Goal: Task Accomplishment & Management: Use online tool/utility

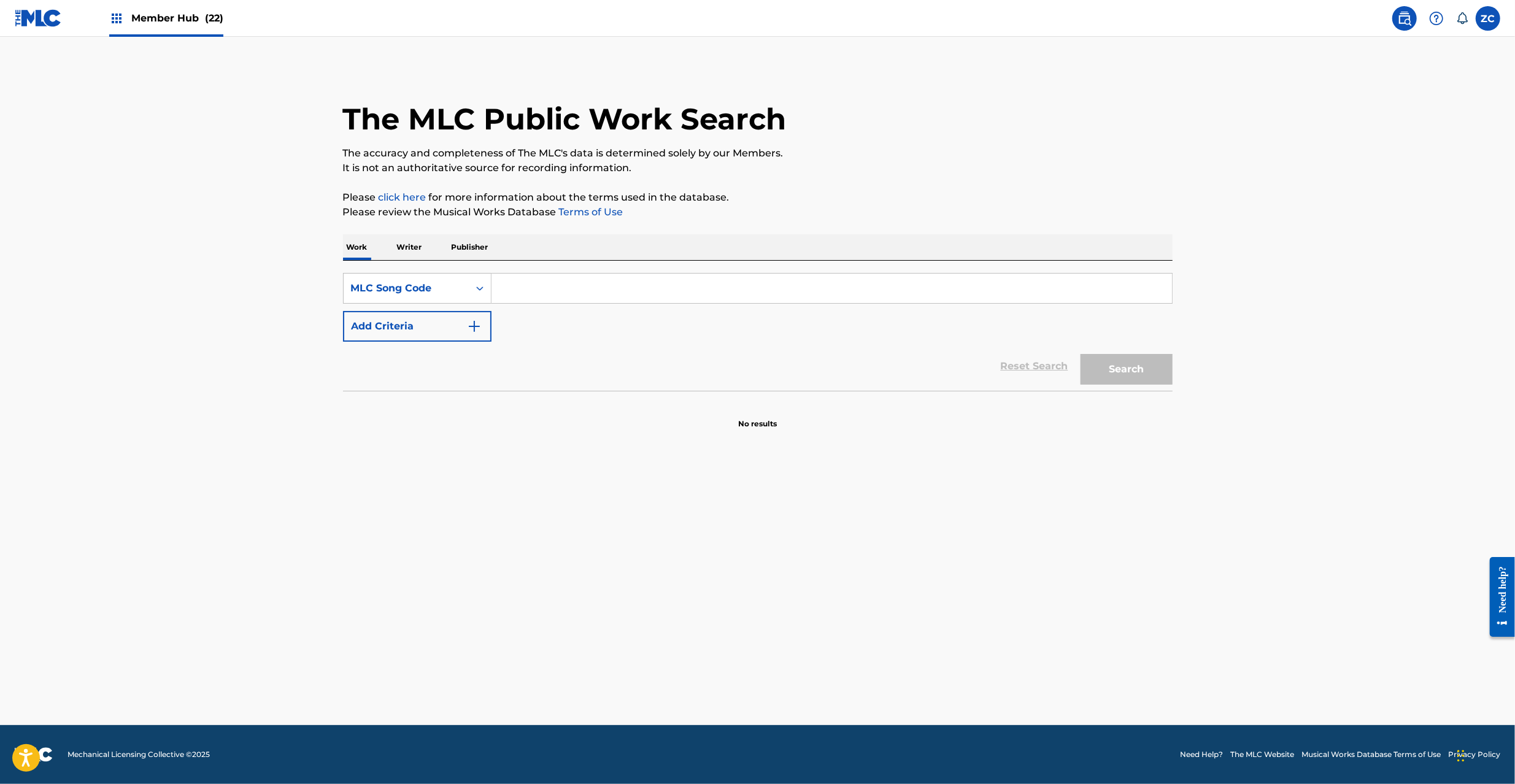
drag, startPoint x: 583, startPoint y: 296, endPoint x: 602, endPoint y: 303, distance: 20.2
click at [583, 296] on input "Search Form" at bounding box center [831, 288] width 681 height 30
paste input "TD6GO9"
type input "TD6GO9"
click at [1161, 377] on button "Search" at bounding box center [1127, 369] width 92 height 30
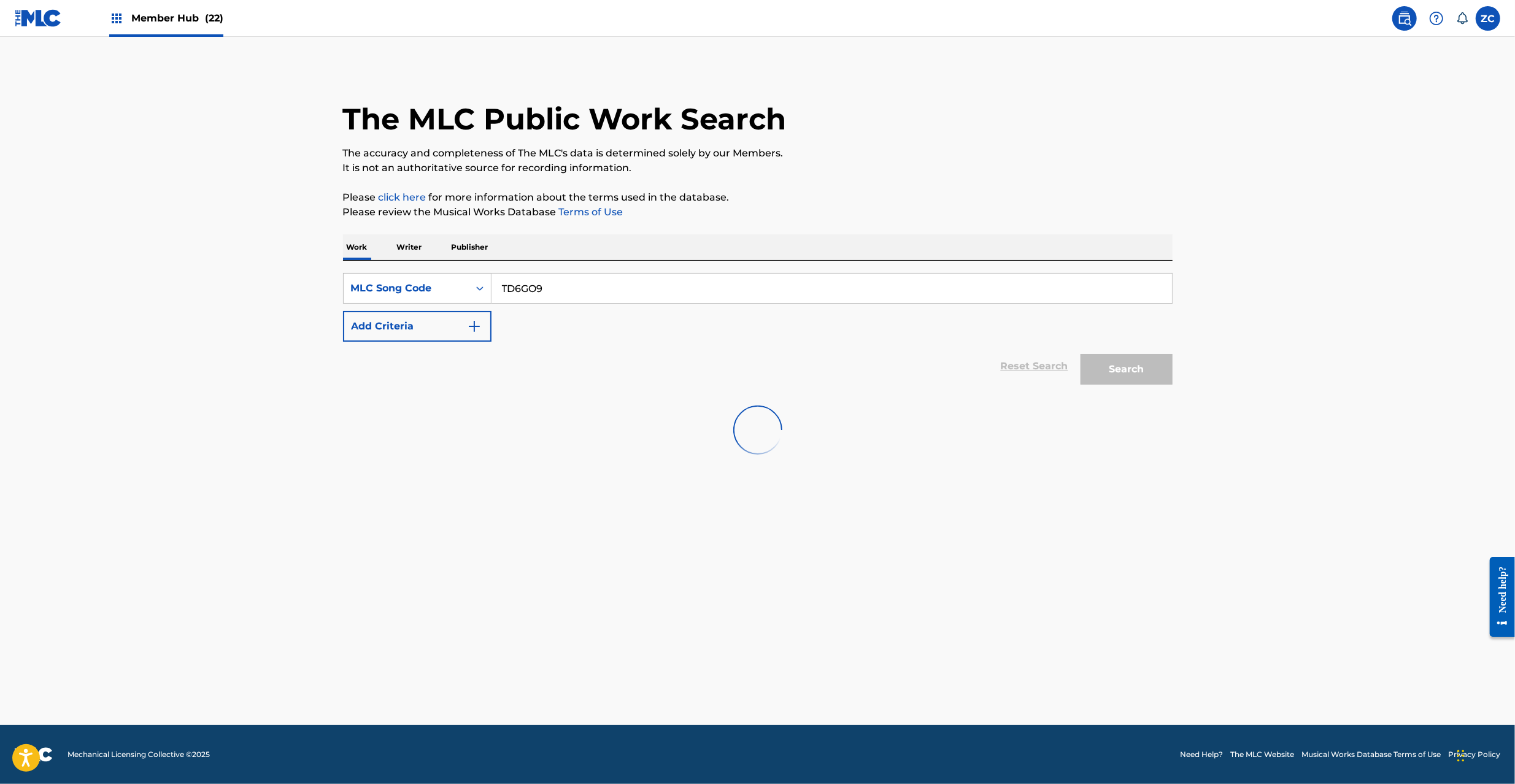
click at [52, 25] on img at bounding box center [38, 18] width 47 height 18
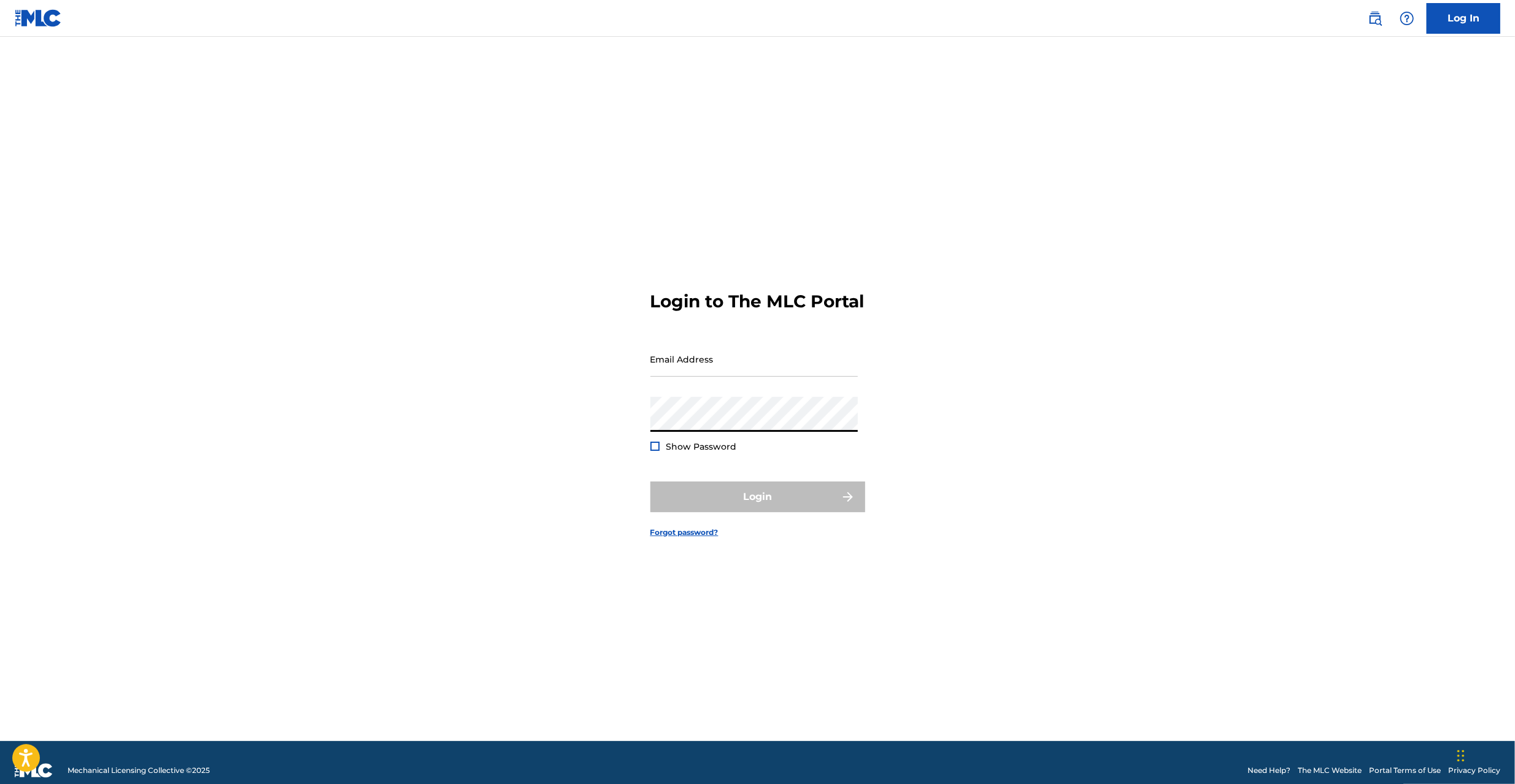
type input "[PERSON_NAME][EMAIL_ADDRESS][PERSON_NAME][DOMAIN_NAME]"
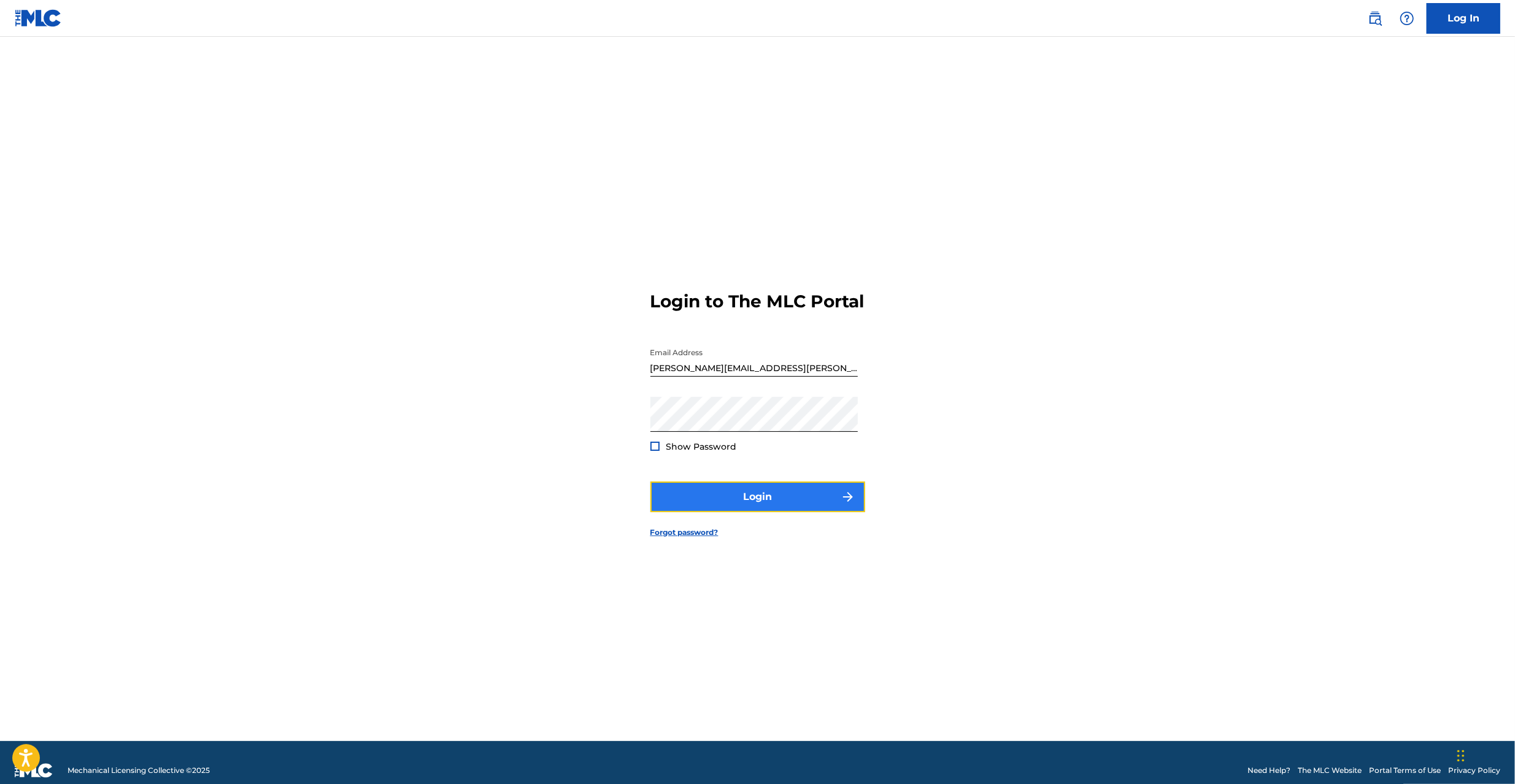
click at [712, 513] on button "Login" at bounding box center [758, 496] width 215 height 30
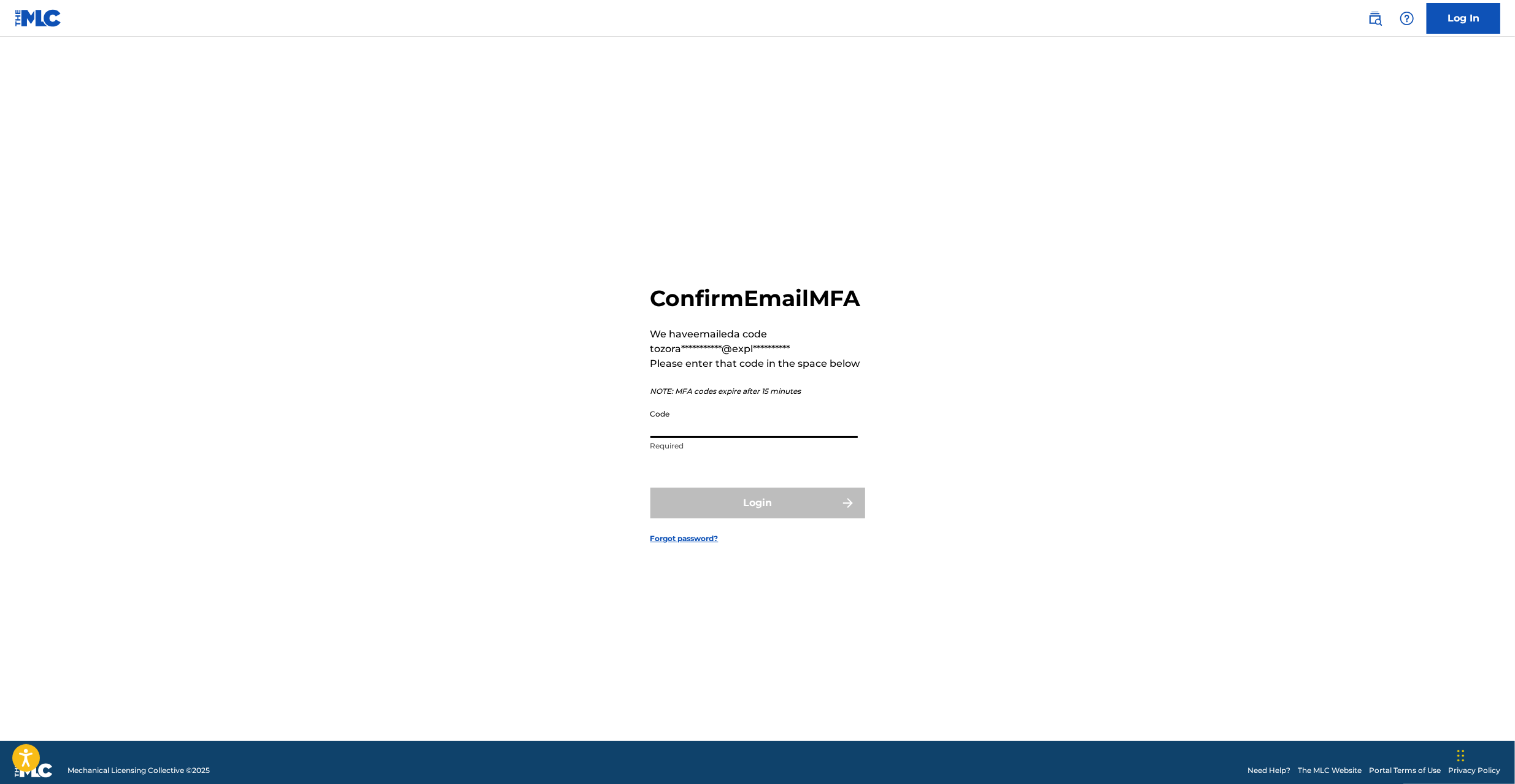
click at [745, 432] on input "Code" at bounding box center [754, 421] width 207 height 35
paste input "578432"
type input "578432"
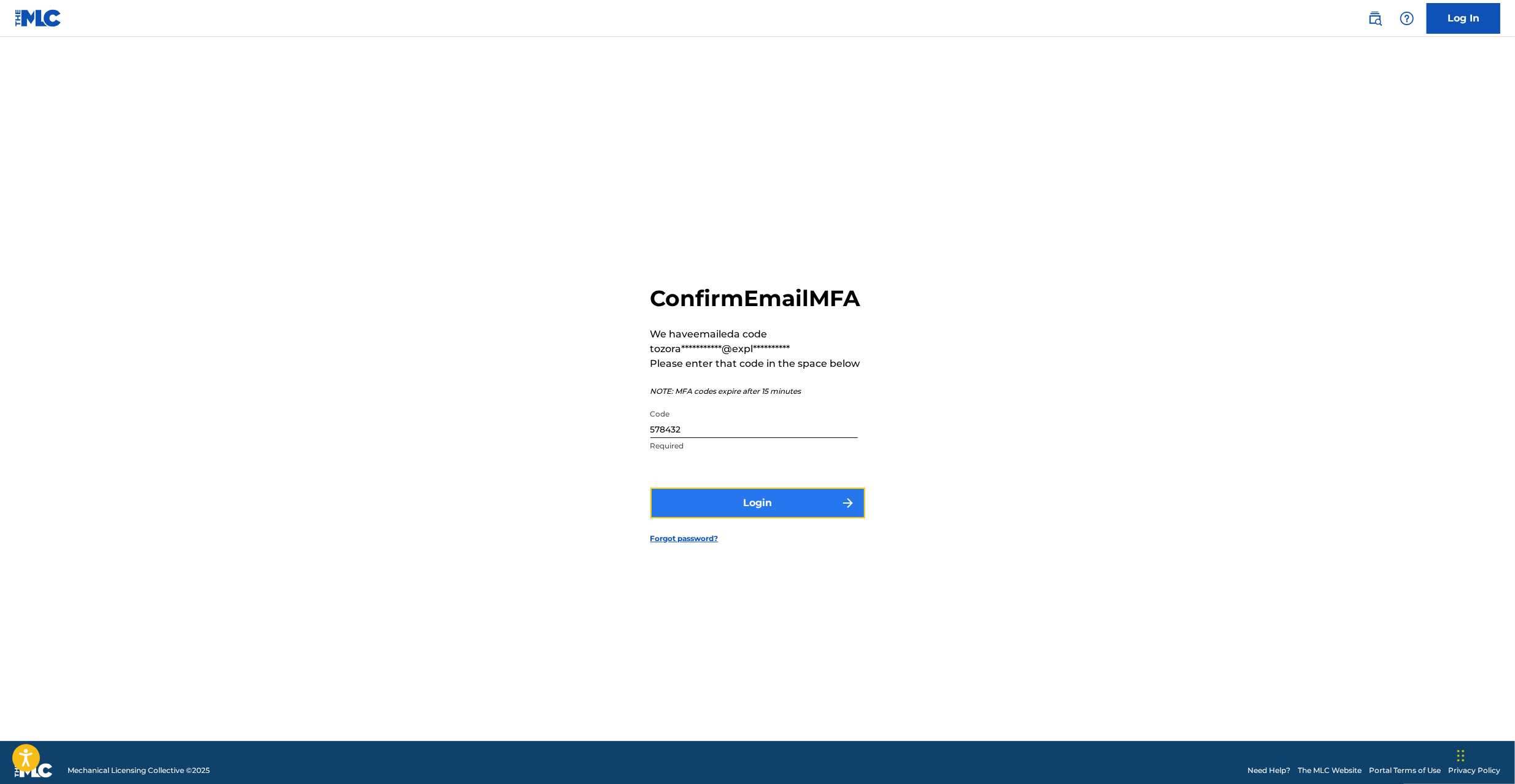
click at [778, 512] on button "Login" at bounding box center [758, 503] width 215 height 30
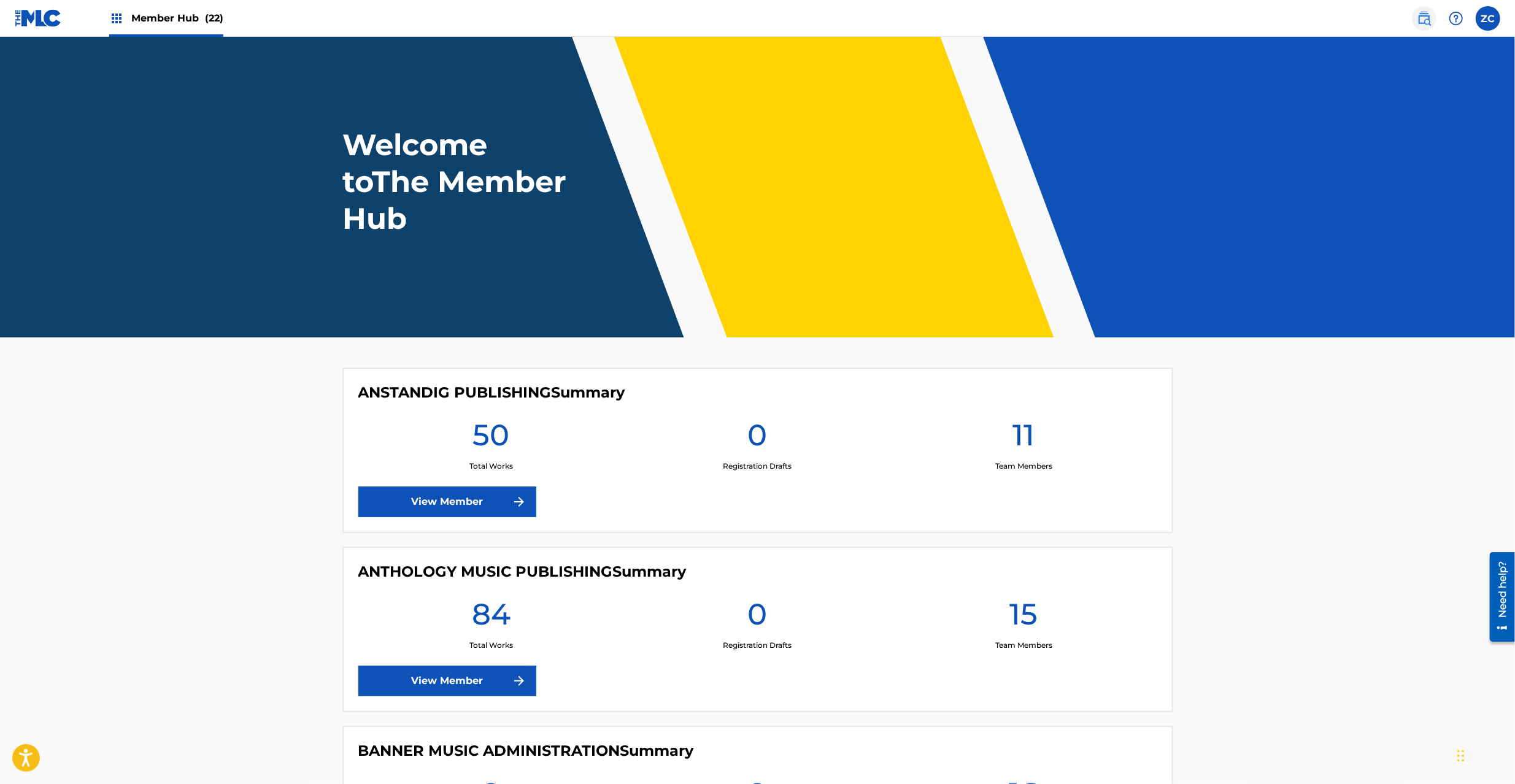
click at [1426, 17] on img at bounding box center [1424, 18] width 15 height 15
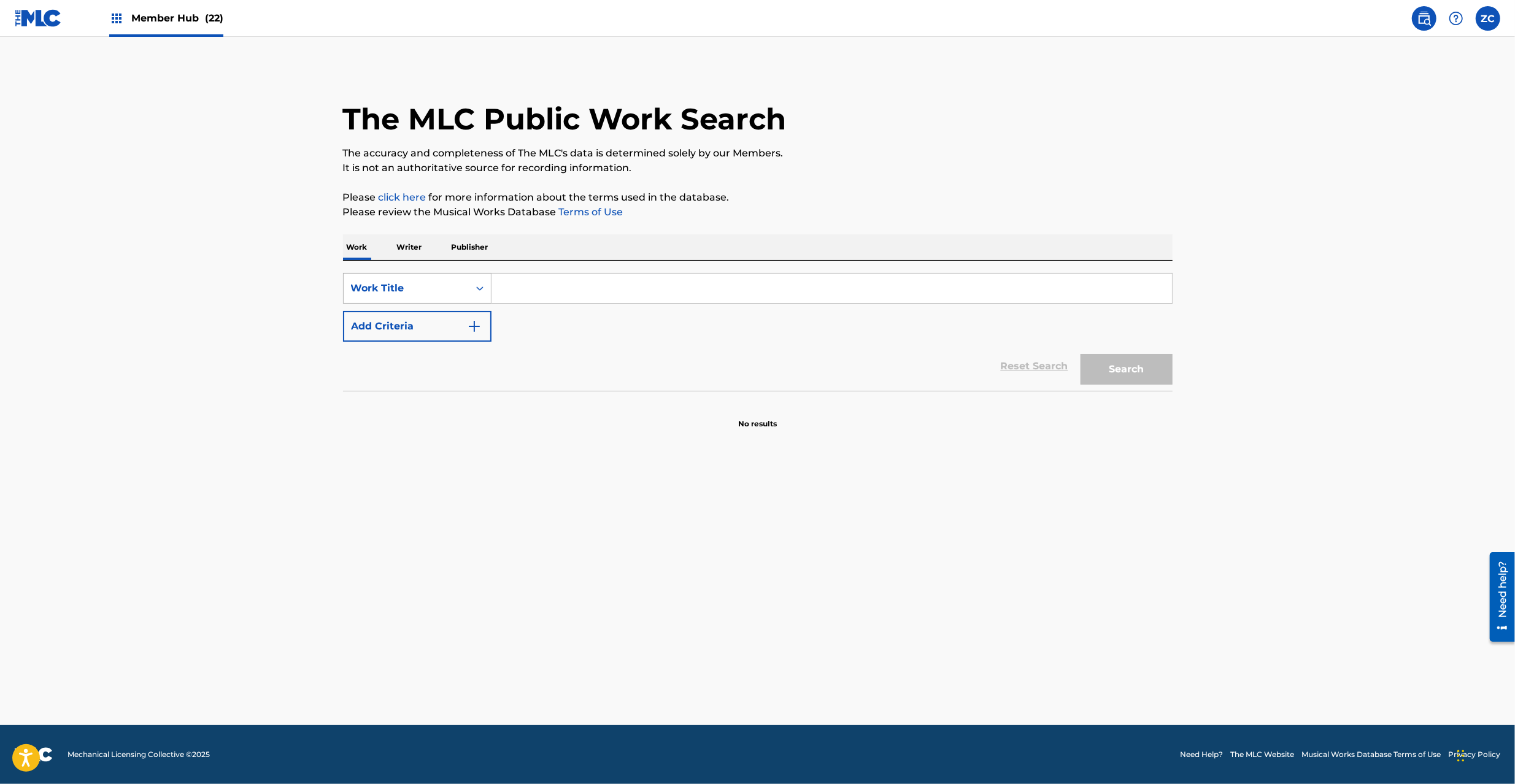
click at [408, 288] on div "Work Title" at bounding box center [406, 288] width 111 height 15
click at [408, 330] on div "MLC Song Code" at bounding box center [418, 319] width 147 height 30
click at [699, 288] on input "Search Form" at bounding box center [831, 288] width 681 height 30
paste input "TD6GO9"
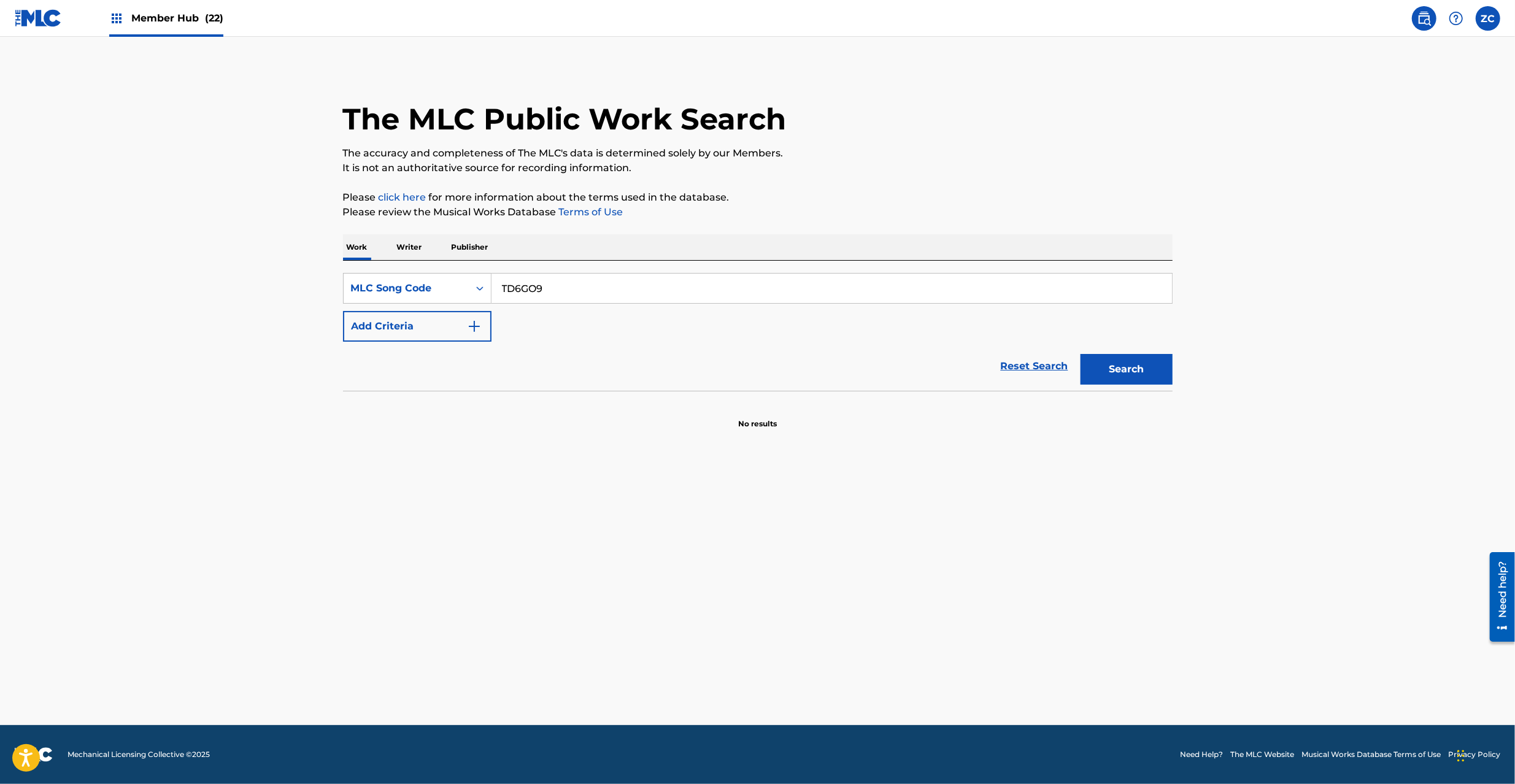
type input "TD6GO9"
click at [1081, 354] on button "Search" at bounding box center [1127, 369] width 92 height 30
click at [43, 21] on img at bounding box center [38, 18] width 47 height 18
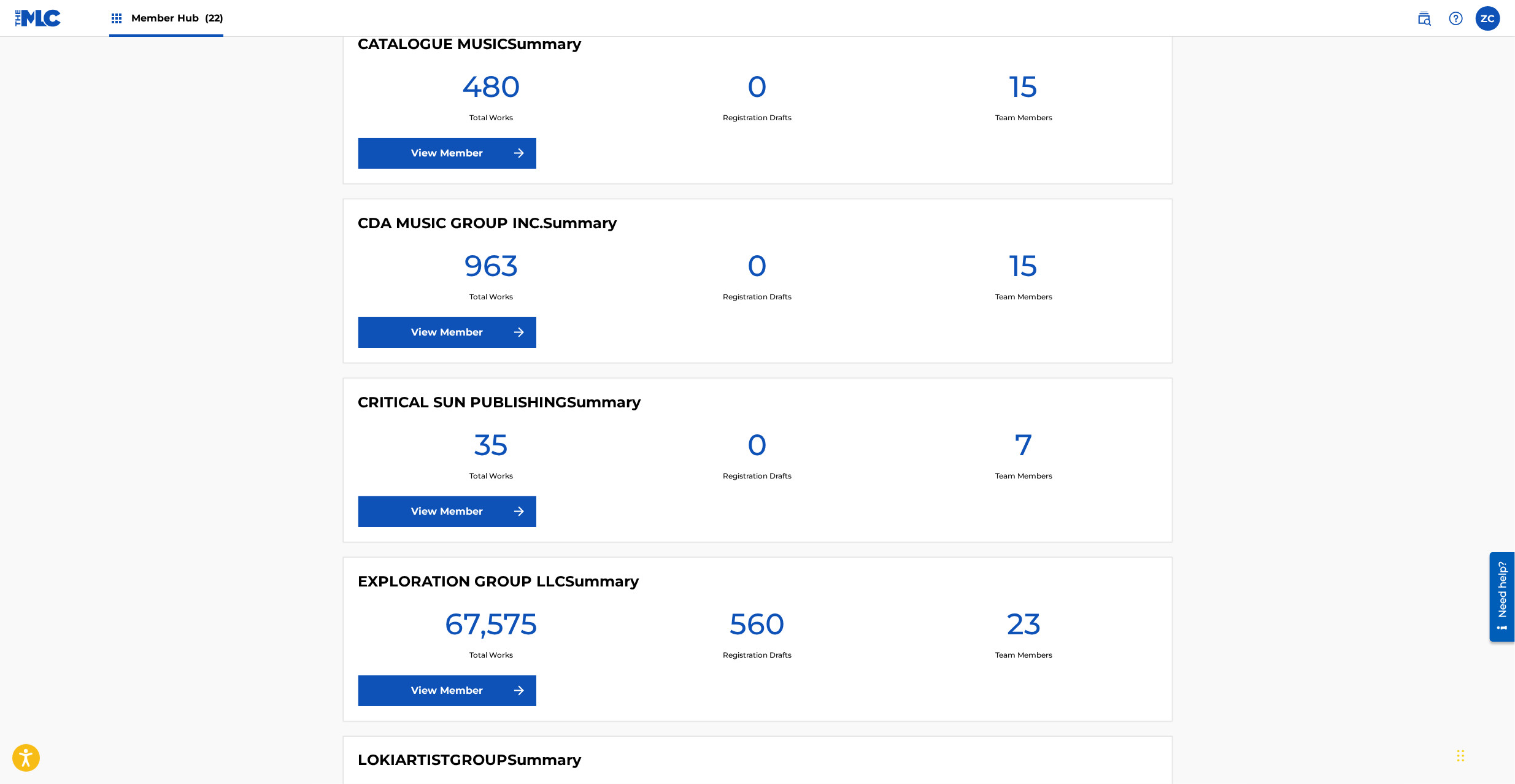
scroll to position [1745, 0]
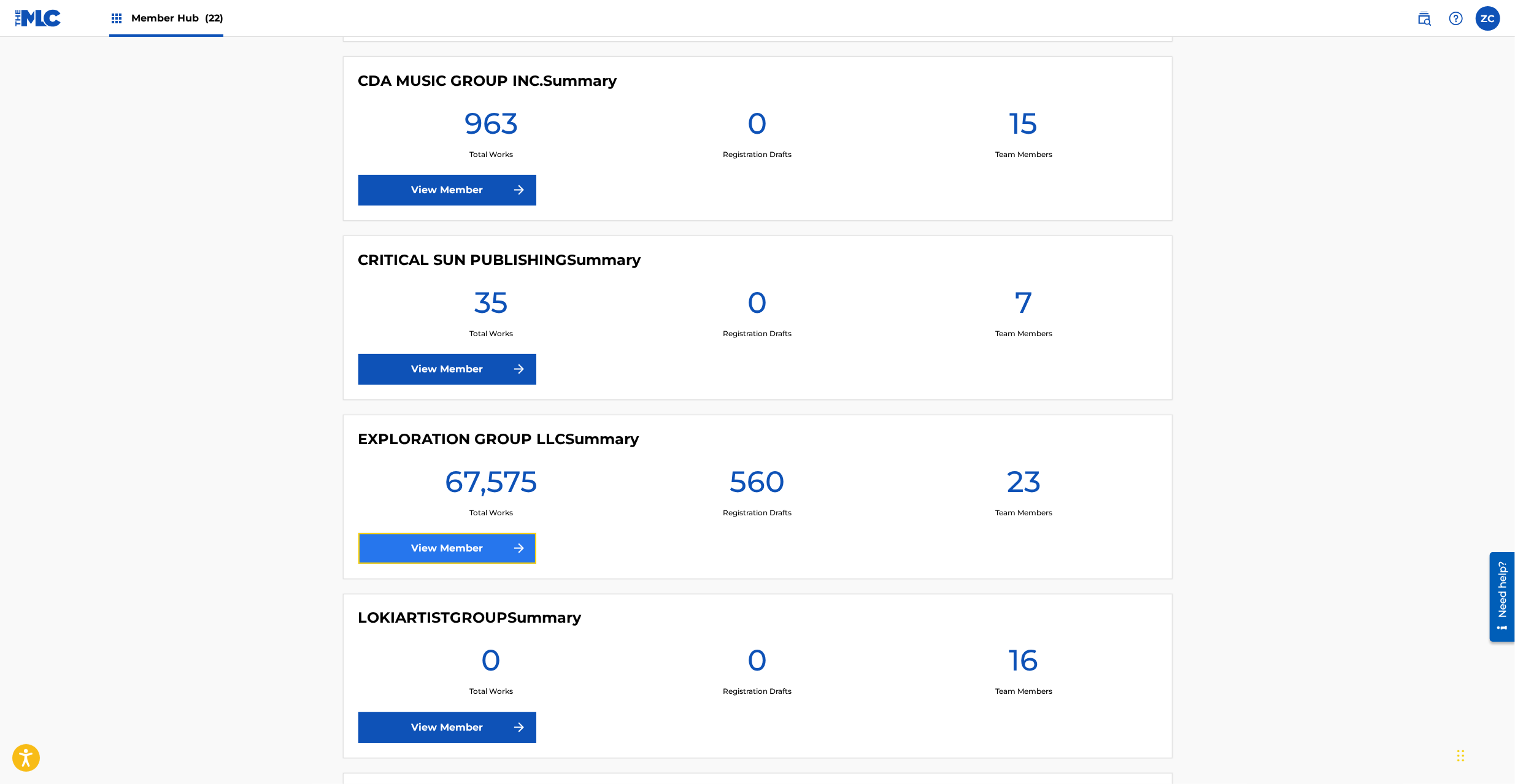
click at [491, 553] on link "View Member" at bounding box center [447, 548] width 178 height 30
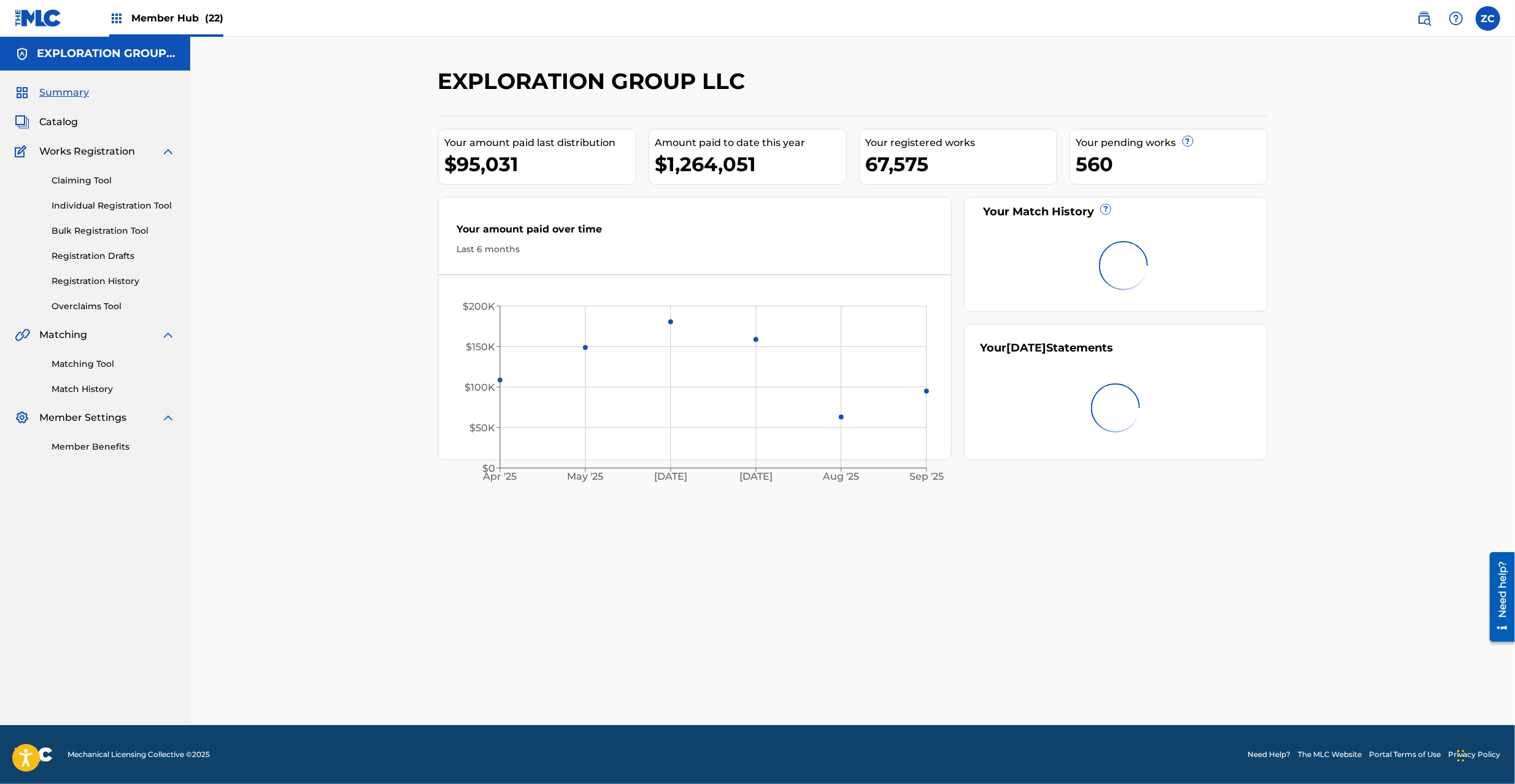
click at [87, 354] on div "Matching Tool Match History" at bounding box center [95, 369] width 161 height 54
click at [90, 359] on link "Matching Tool" at bounding box center [114, 365] width 124 height 13
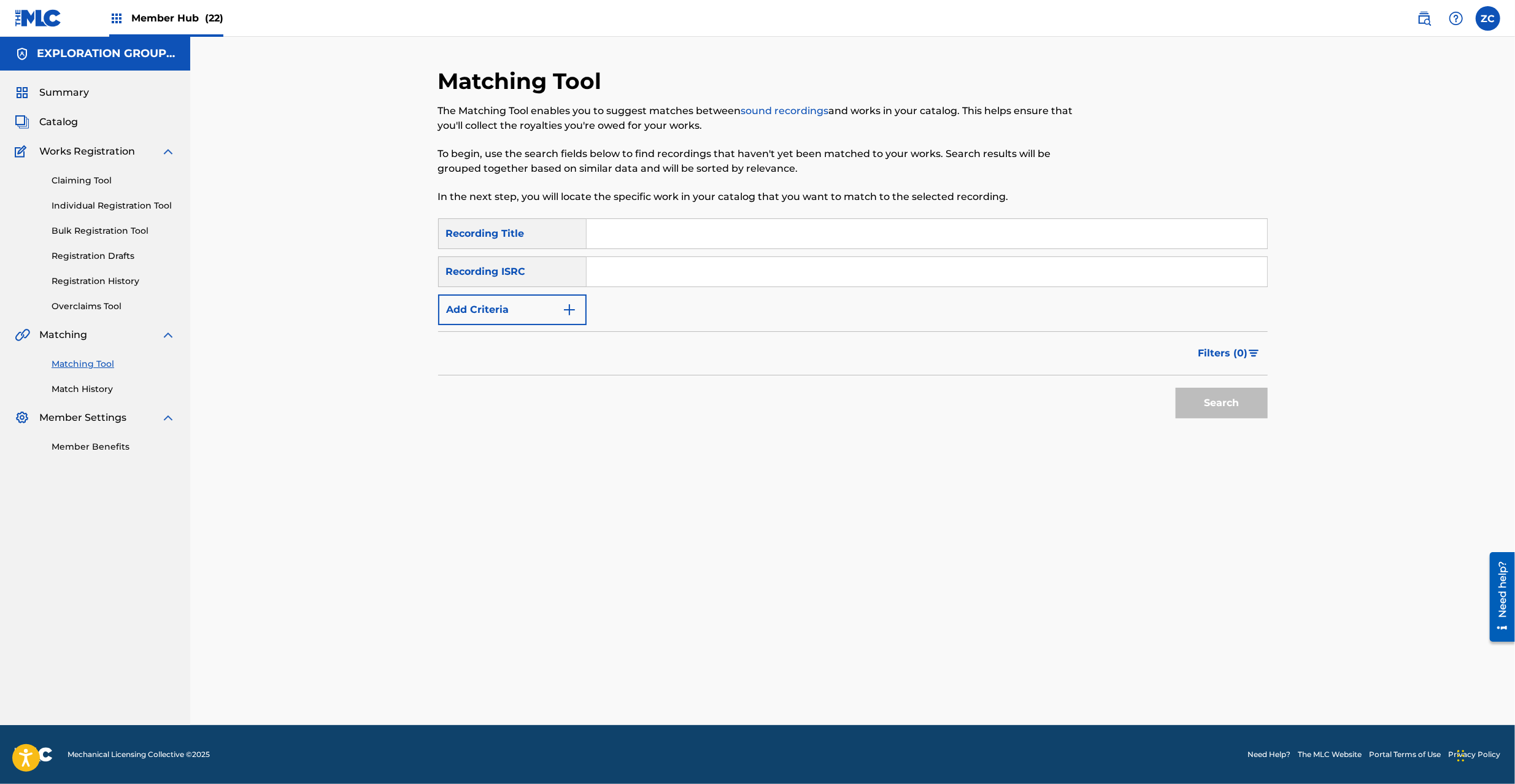
click at [679, 273] on input "Search Form" at bounding box center [927, 272] width 681 height 30
paste input "JPF301900174"
type input "JPF301900174"
click at [1220, 397] on button "Search" at bounding box center [1222, 403] width 92 height 30
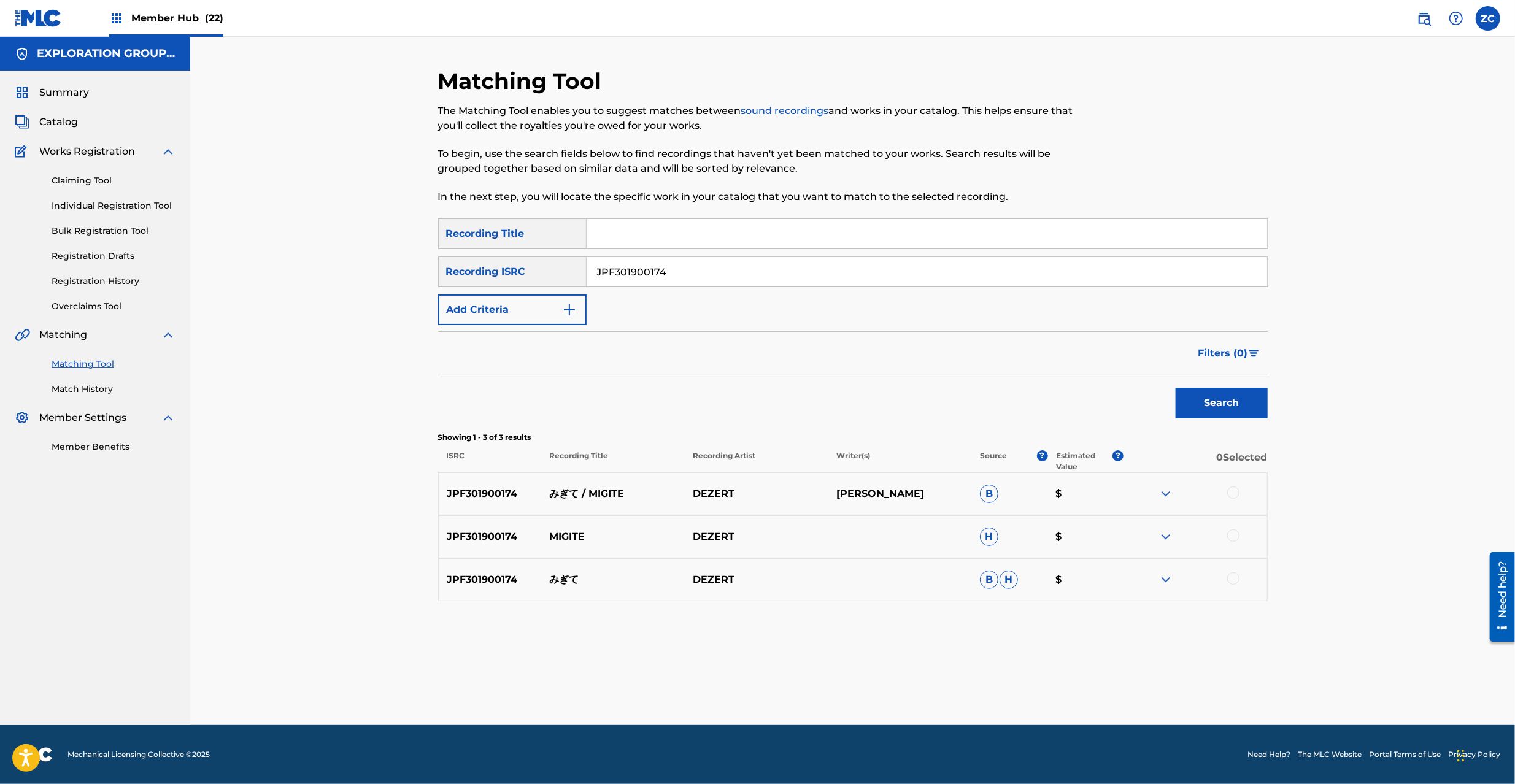
click at [1232, 494] on div at bounding box center [1233, 493] width 12 height 12
click at [1234, 534] on div at bounding box center [1233, 535] width 12 height 12
click at [1235, 582] on div at bounding box center [1233, 578] width 12 height 12
click at [904, 668] on div "Matching Tool The Matching Tool enables you to suggest matches between sound re…" at bounding box center [853, 396] width 830 height 658
click at [904, 679] on button "Match 3 Groups" at bounding box center [862, 684] width 136 height 30
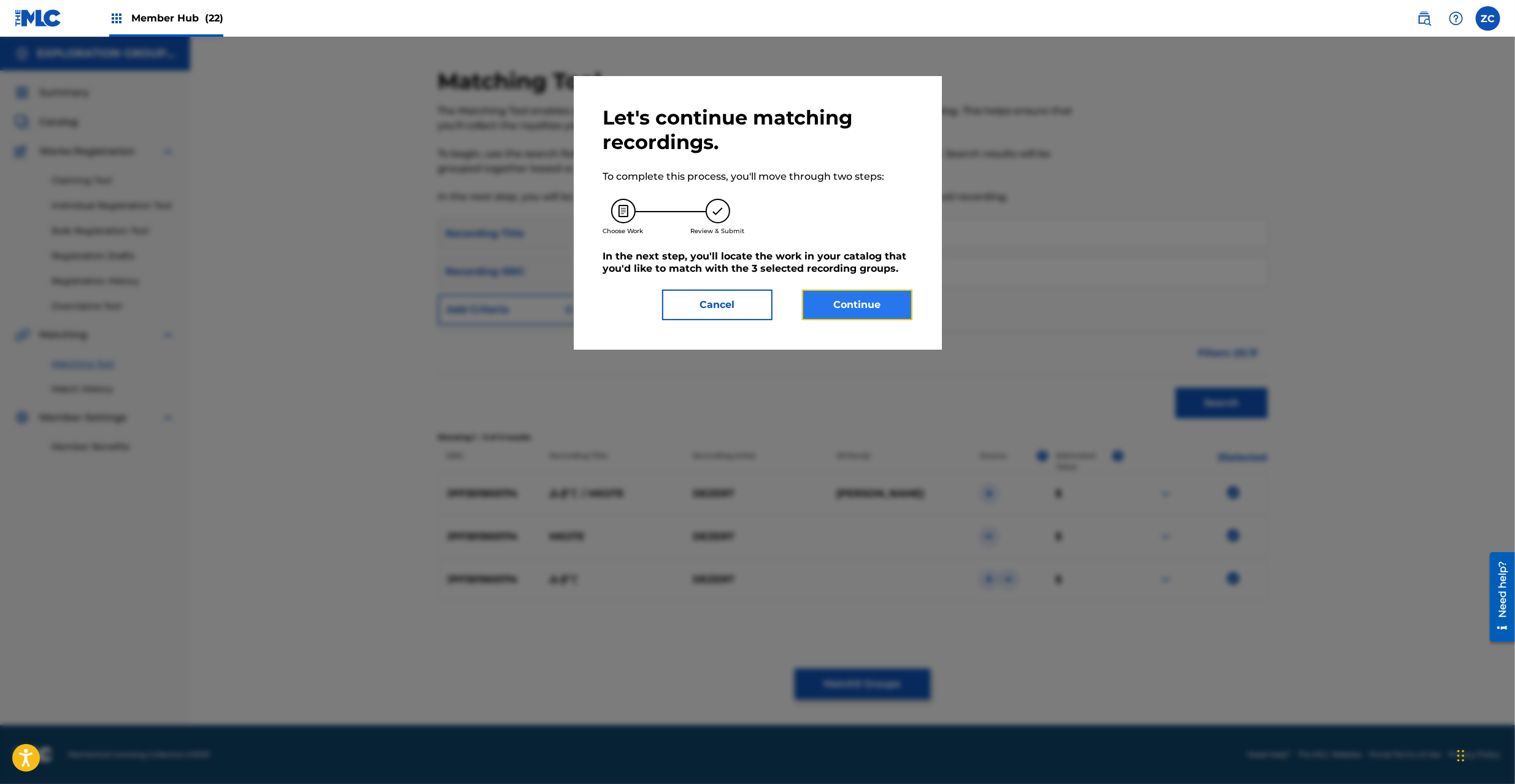
click at [874, 309] on button "Continue" at bounding box center [857, 304] width 111 height 30
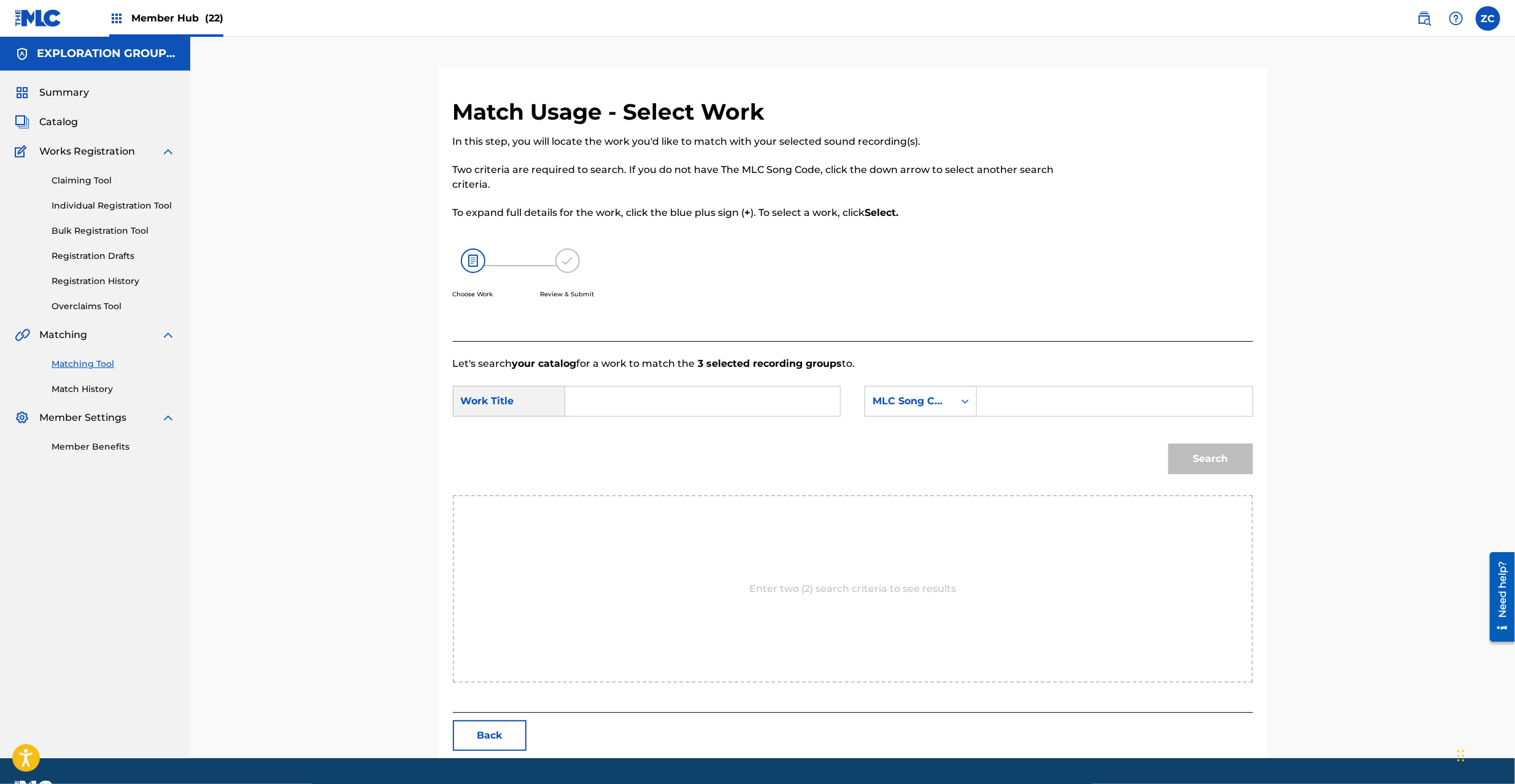
click at [697, 403] on input "Search Form" at bounding box center [703, 401] width 254 height 30
paste input "Migite MA8HEA"
click at [644, 401] on input "Migite MA8HEA" at bounding box center [703, 401] width 254 height 30
type input "Migite"
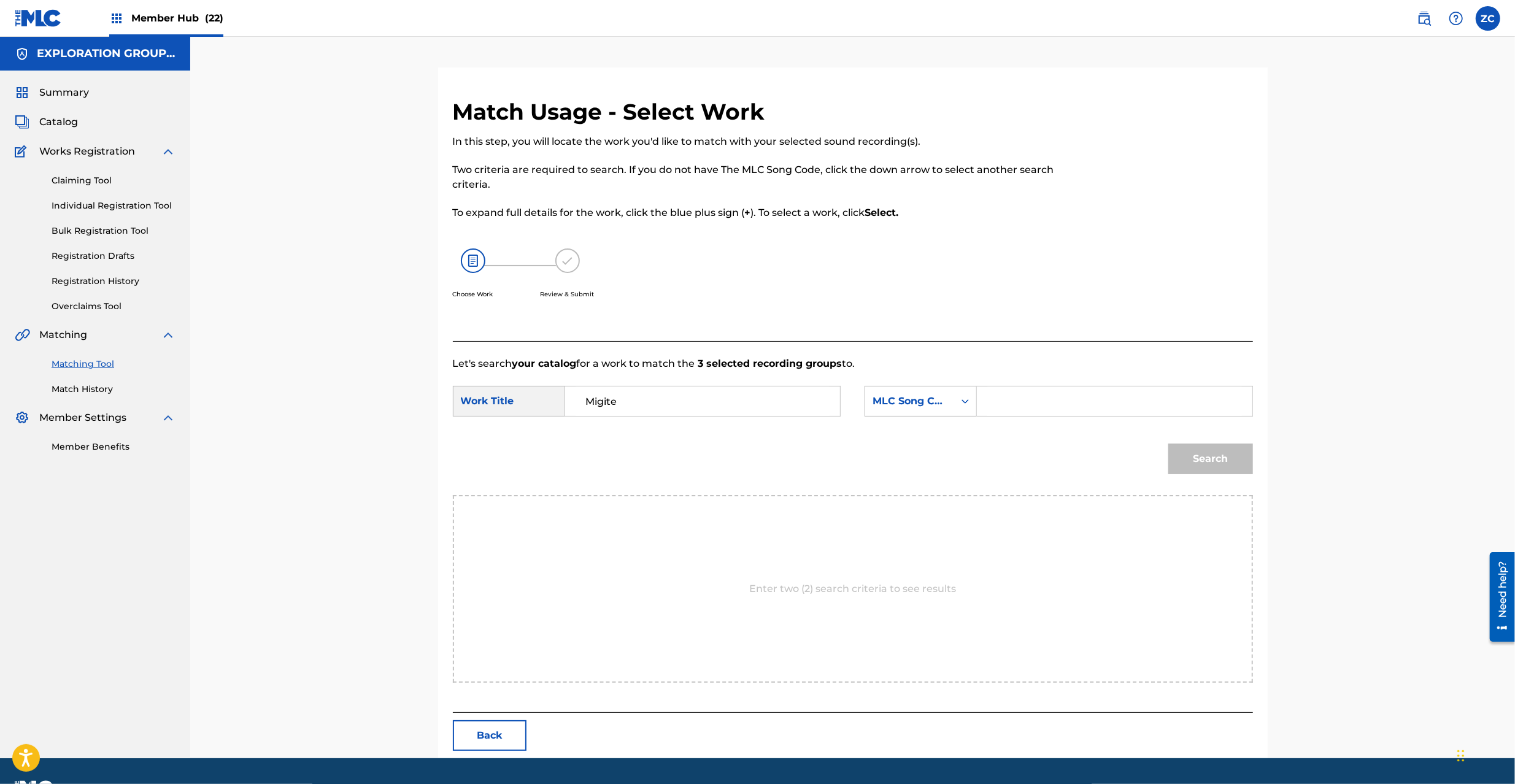
click at [1092, 403] on input "Search Form" at bounding box center [1114, 401] width 254 height 30
paste input "MA8HEA"
type input "MA8HEA"
click at [1218, 452] on button "Search" at bounding box center [1211, 458] width 85 height 30
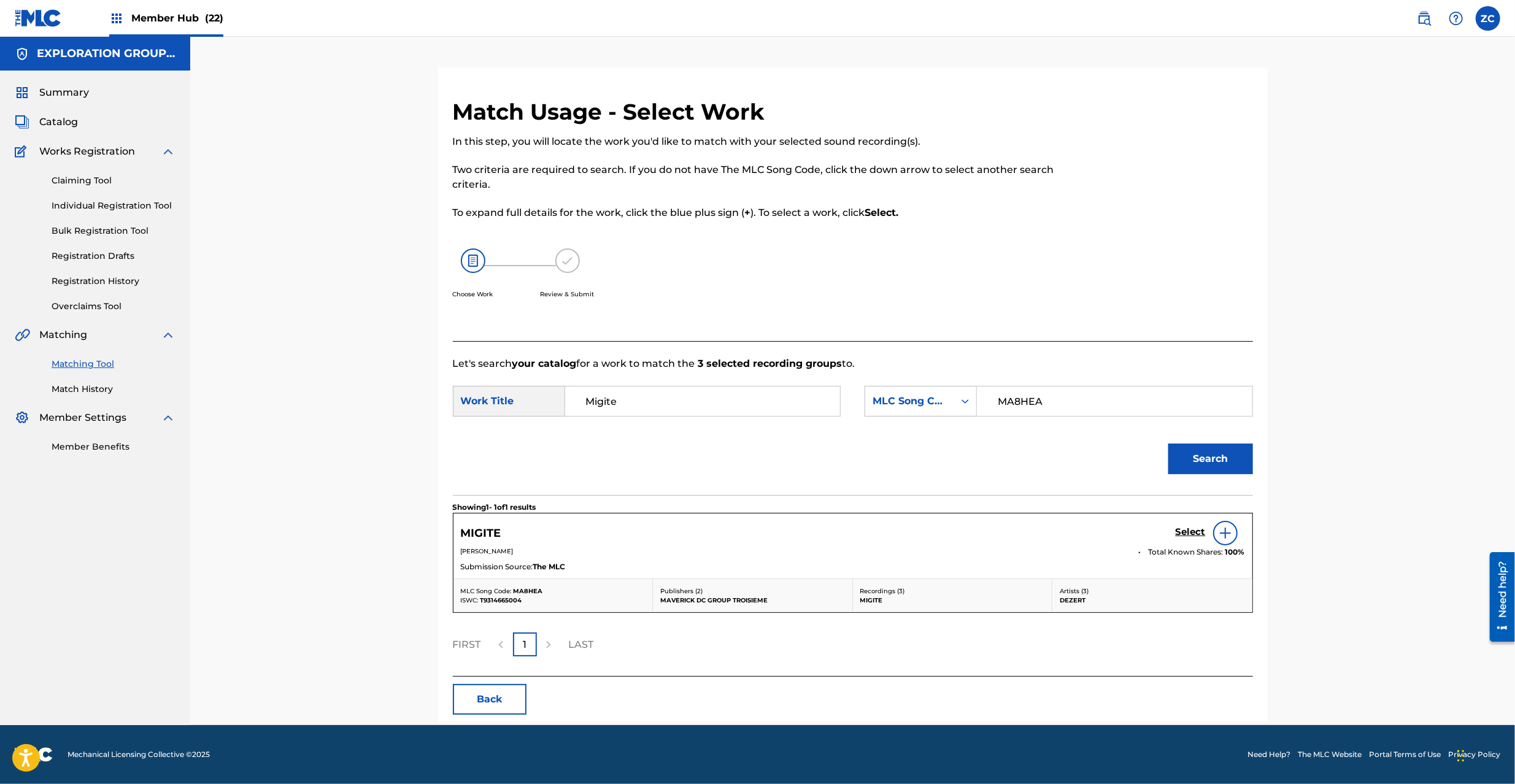
click at [1408, 295] on div "Match Usage - Select Work In this step, you will locate the work you'd like to …" at bounding box center [853, 381] width 1325 height 688
click at [1188, 530] on h5 "Select" at bounding box center [1191, 533] width 30 height 12
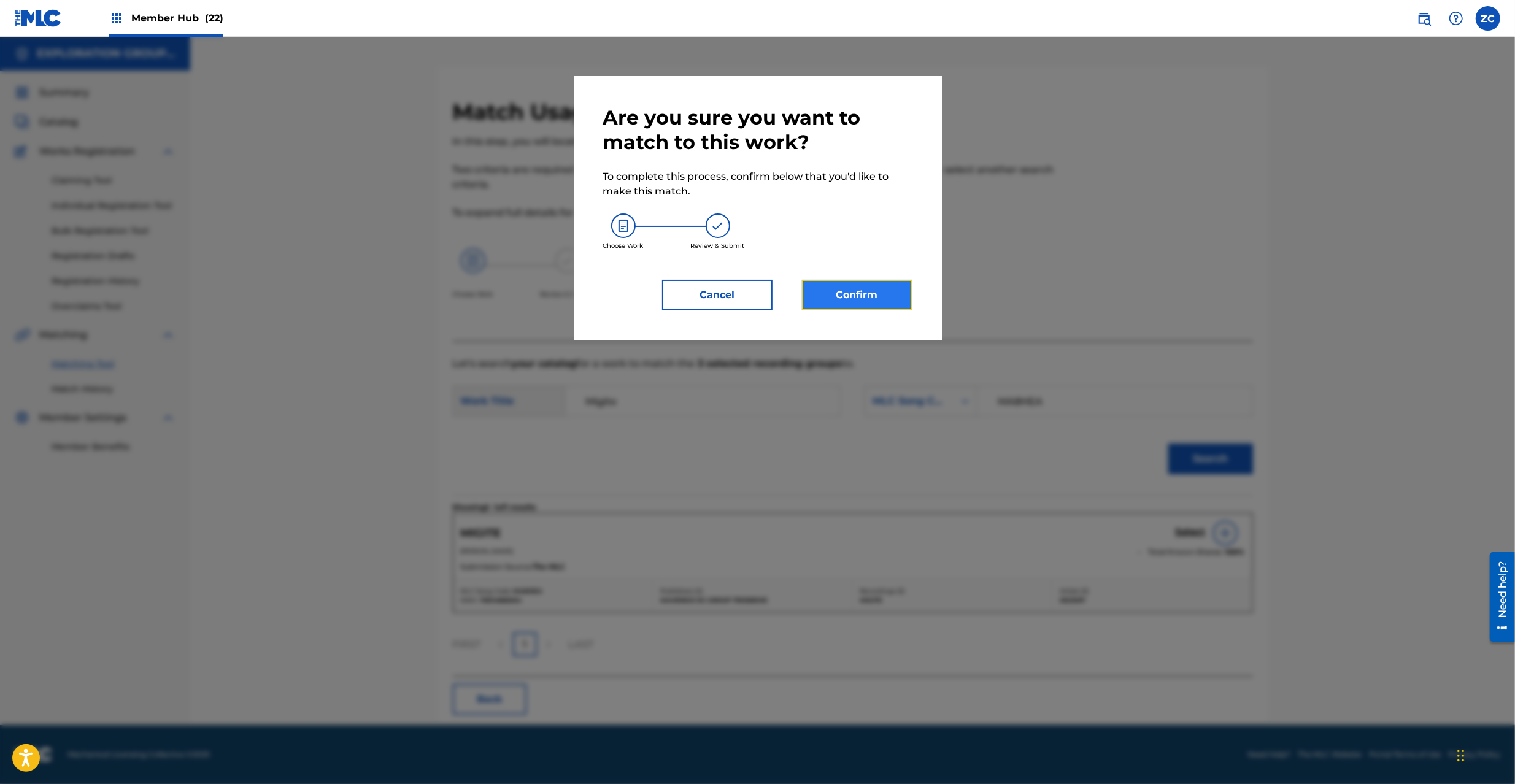
click at [862, 303] on button "Confirm" at bounding box center [857, 295] width 111 height 30
